Goal: Find specific page/section: Find specific page/section

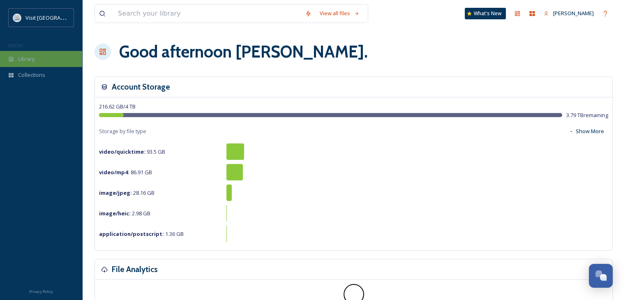
click at [46, 59] on div "Library" at bounding box center [41, 59] width 82 height 16
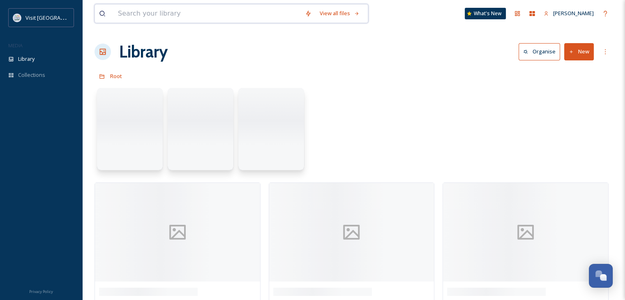
click at [148, 11] on input at bounding box center [207, 14] width 187 height 18
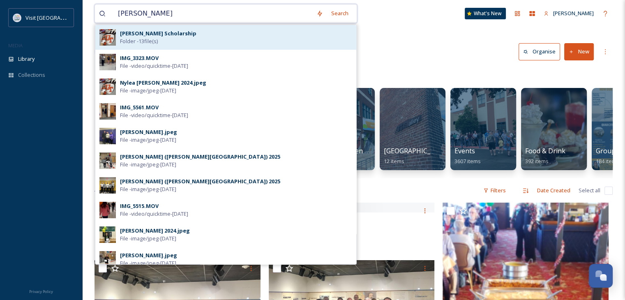
type input "[PERSON_NAME]"
click at [171, 28] on div "[PERSON_NAME] Scholarship Folder - 13 file(s)" at bounding box center [225, 37] width 261 height 25
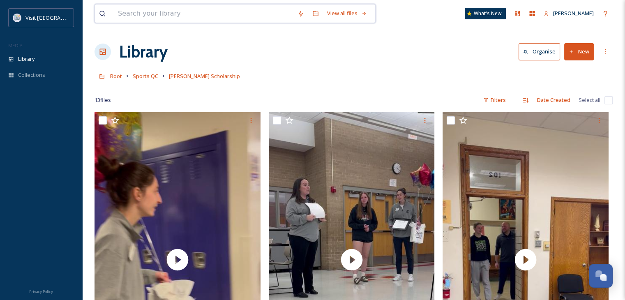
click at [202, 12] on input at bounding box center [203, 14] width 179 height 18
type input "nylea [PERSON_NAME]"
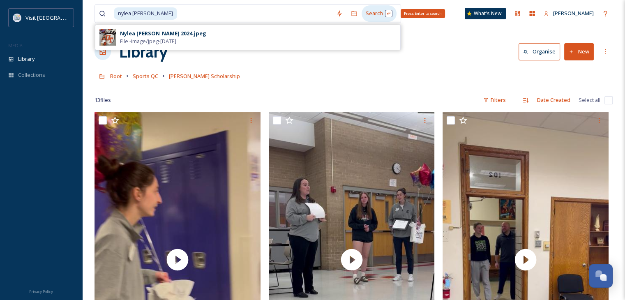
click at [361, 12] on div "Search Press Enter to search" at bounding box center [378, 13] width 35 height 16
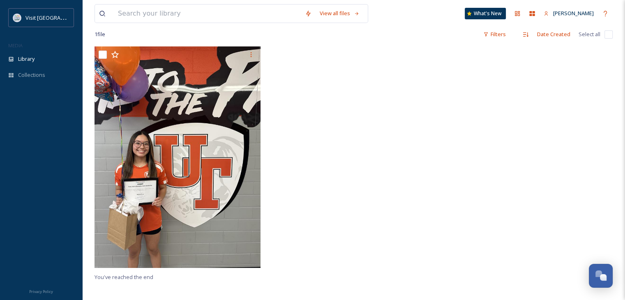
scroll to position [18, 0]
